Goal: Find specific page/section: Find specific page/section

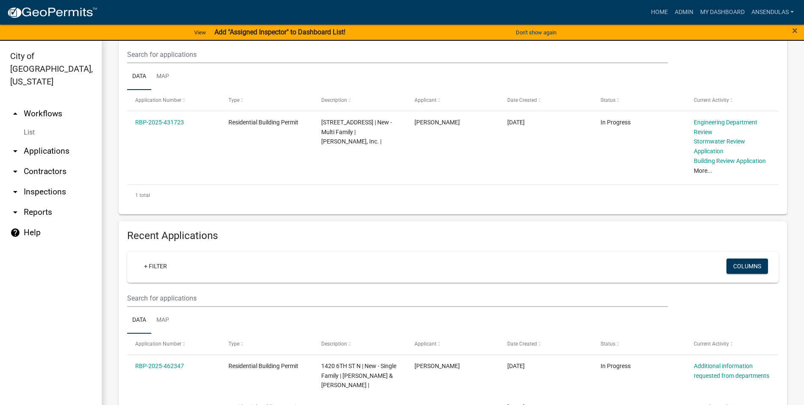
scroll to position [170, 0]
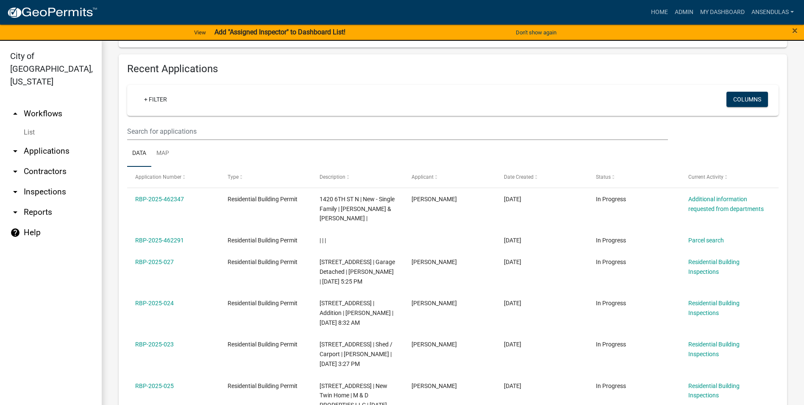
scroll to position [335, 0]
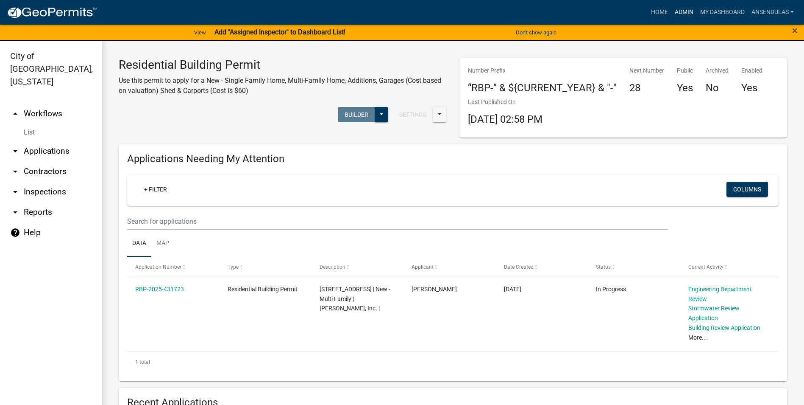
click at [686, 11] on link "Admin" at bounding box center [684, 12] width 25 height 16
